Goal: Navigation & Orientation: Find specific page/section

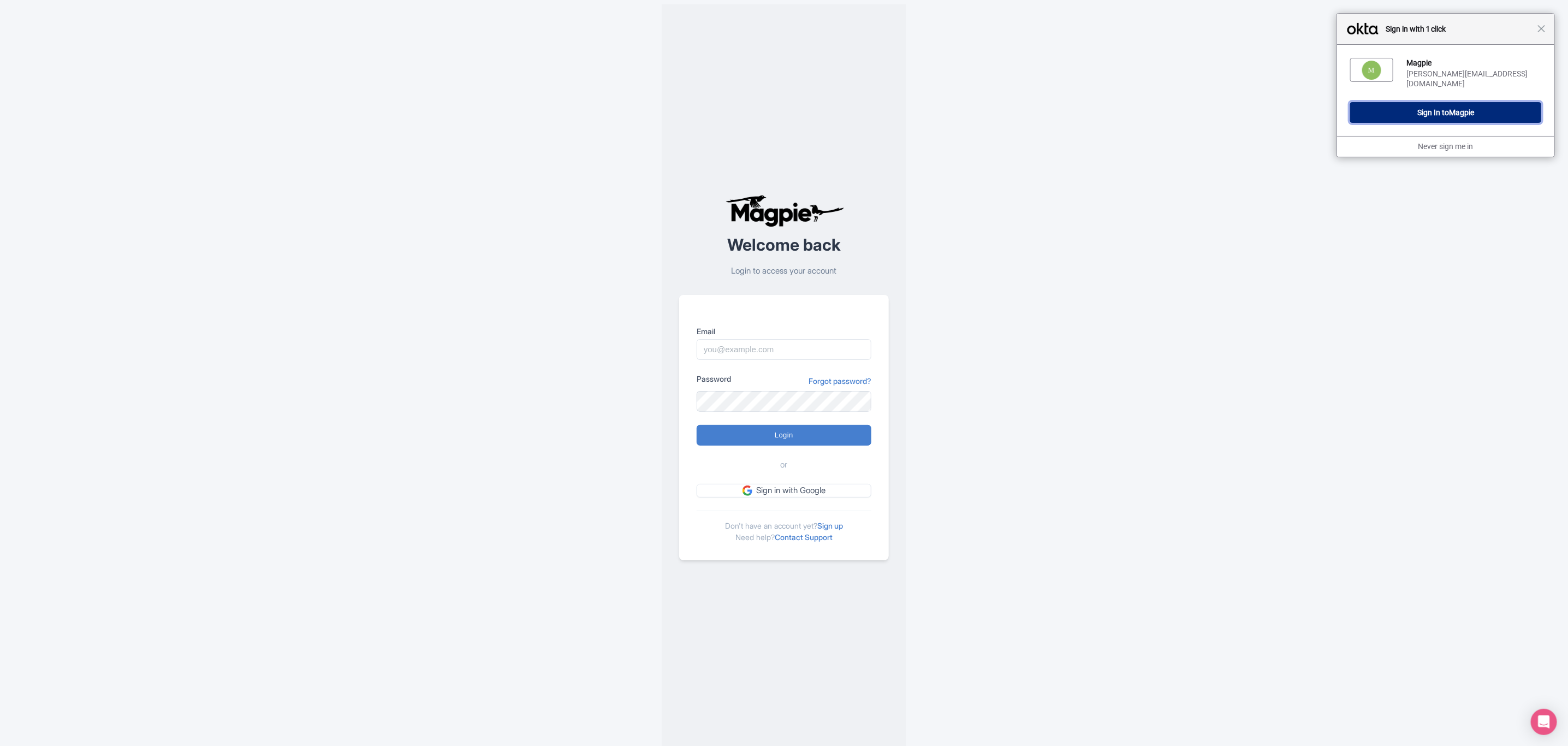
click at [1394, 111] on button "Sign In to Magpie" at bounding box center [1446, 113] width 191 height 21
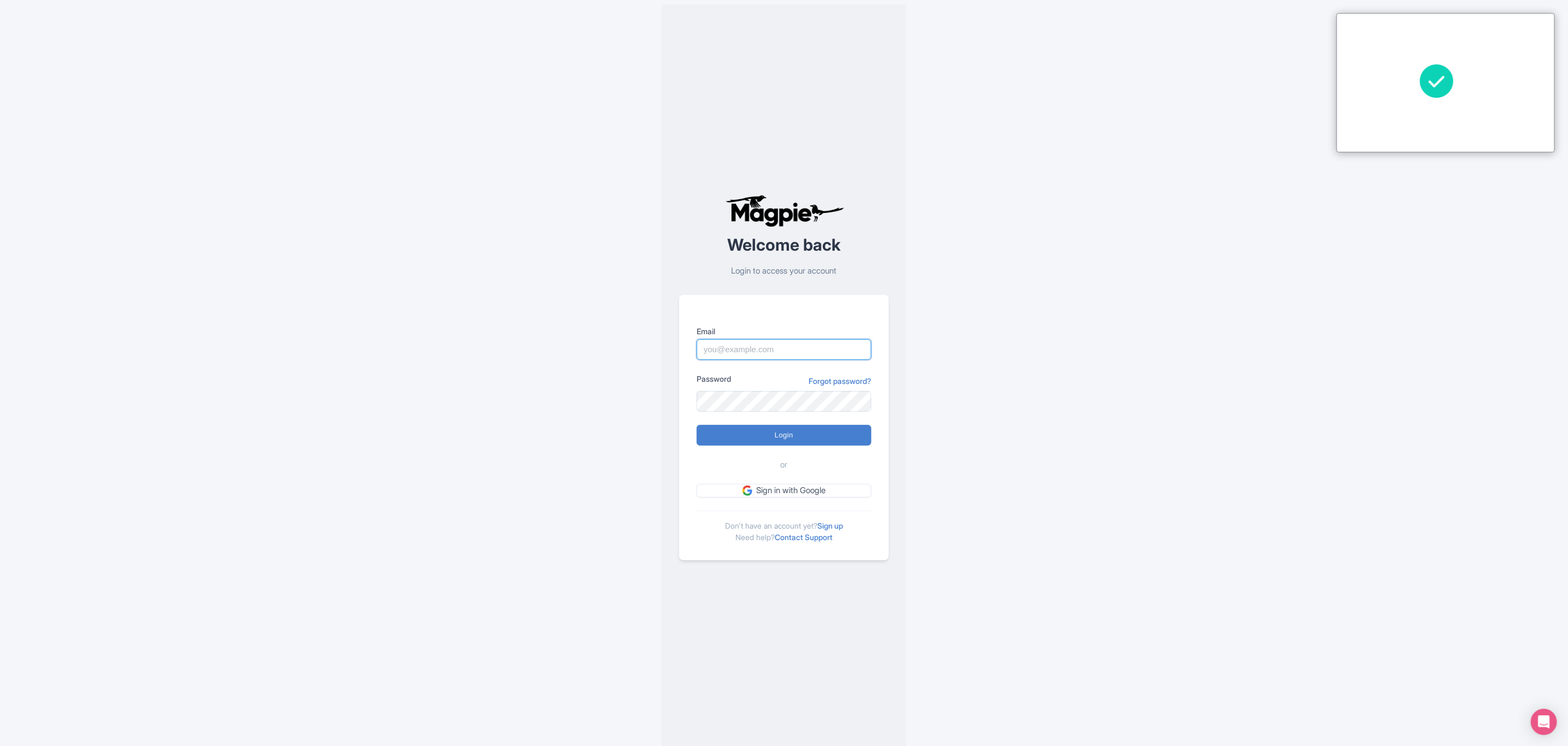
type input "Sabrina@takewalks.com"
type input "Logging in..."
